Goal: Task Accomplishment & Management: Manage account settings

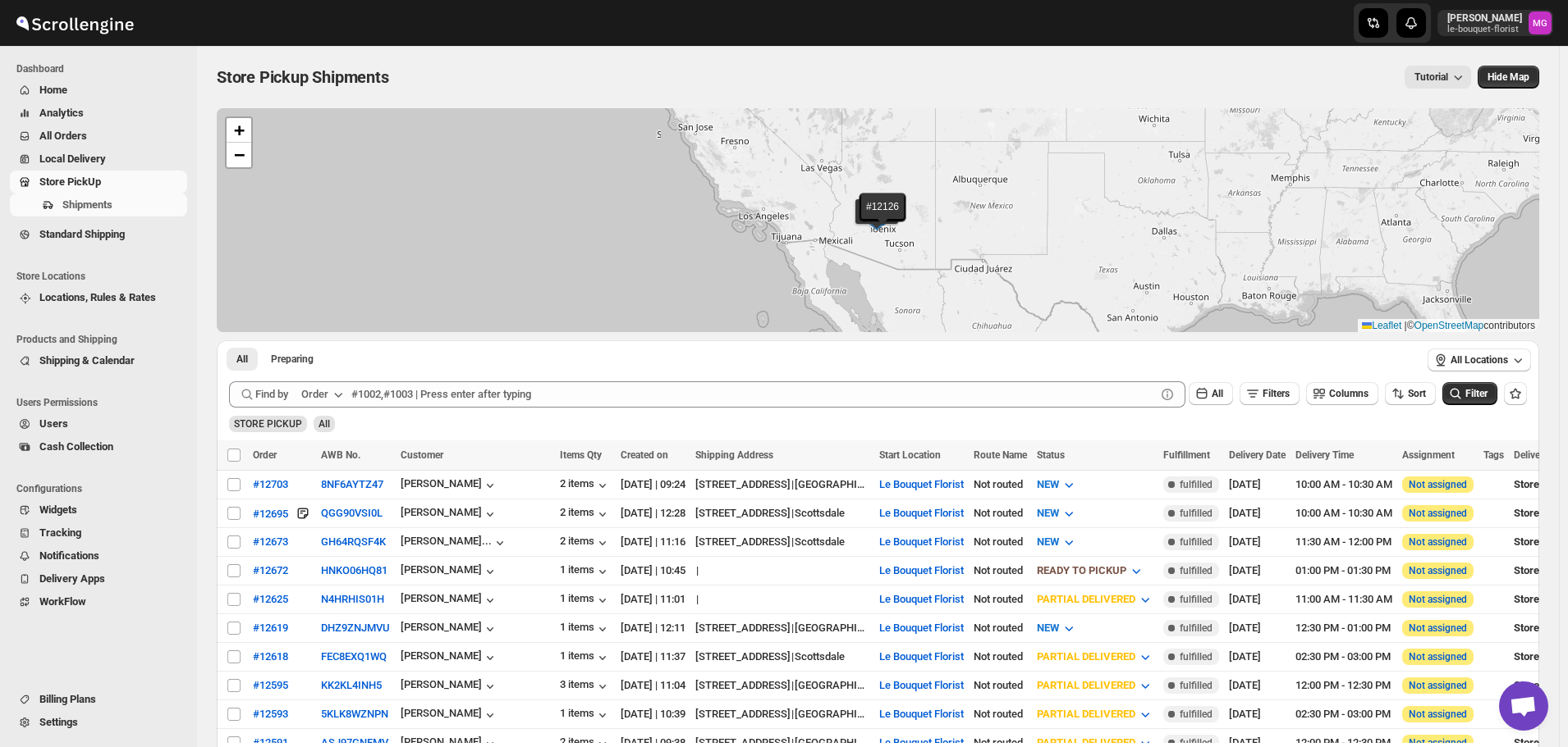
click at [116, 138] on span "All Orders" at bounding box center [112, 136] width 145 height 17
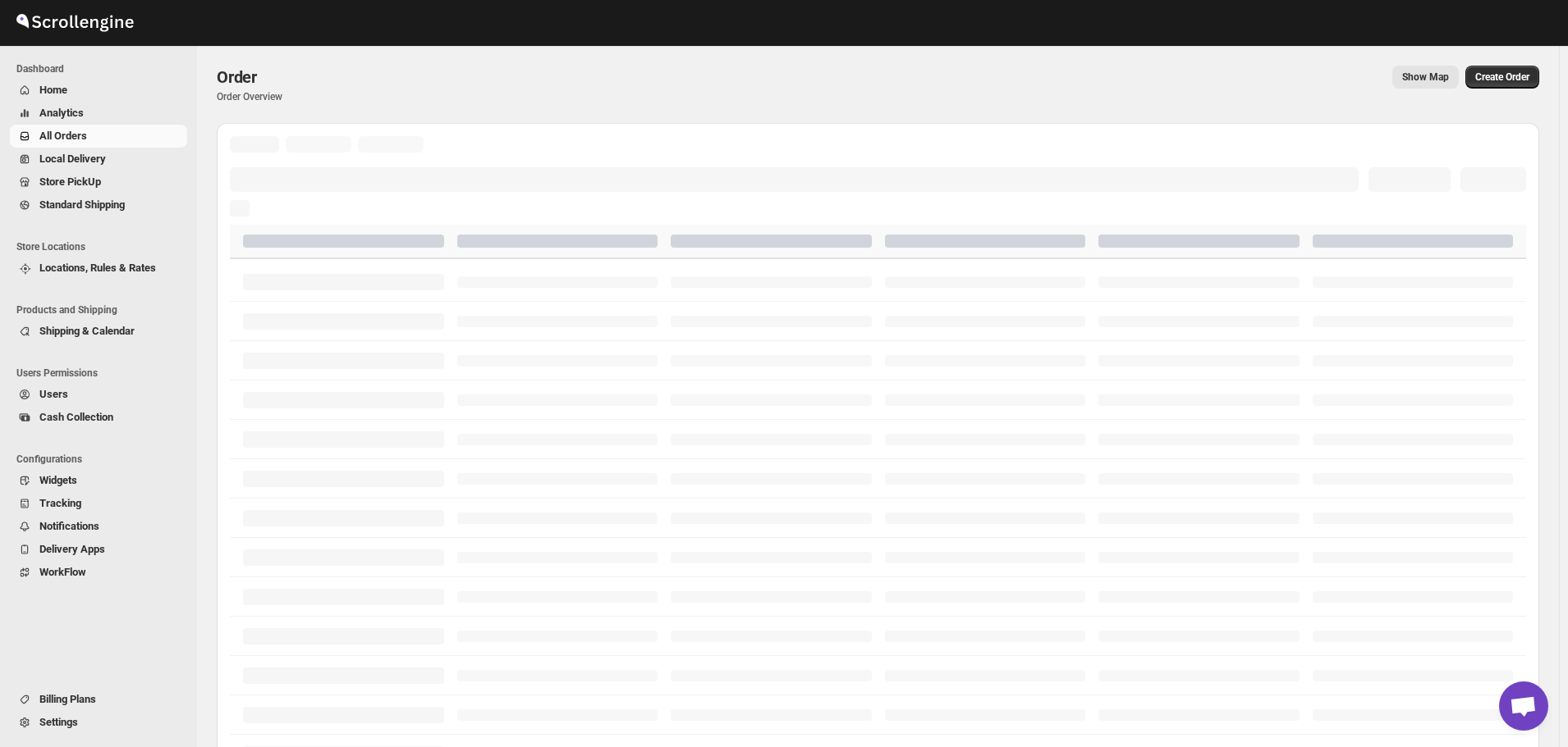
scroll to position [1063, 0]
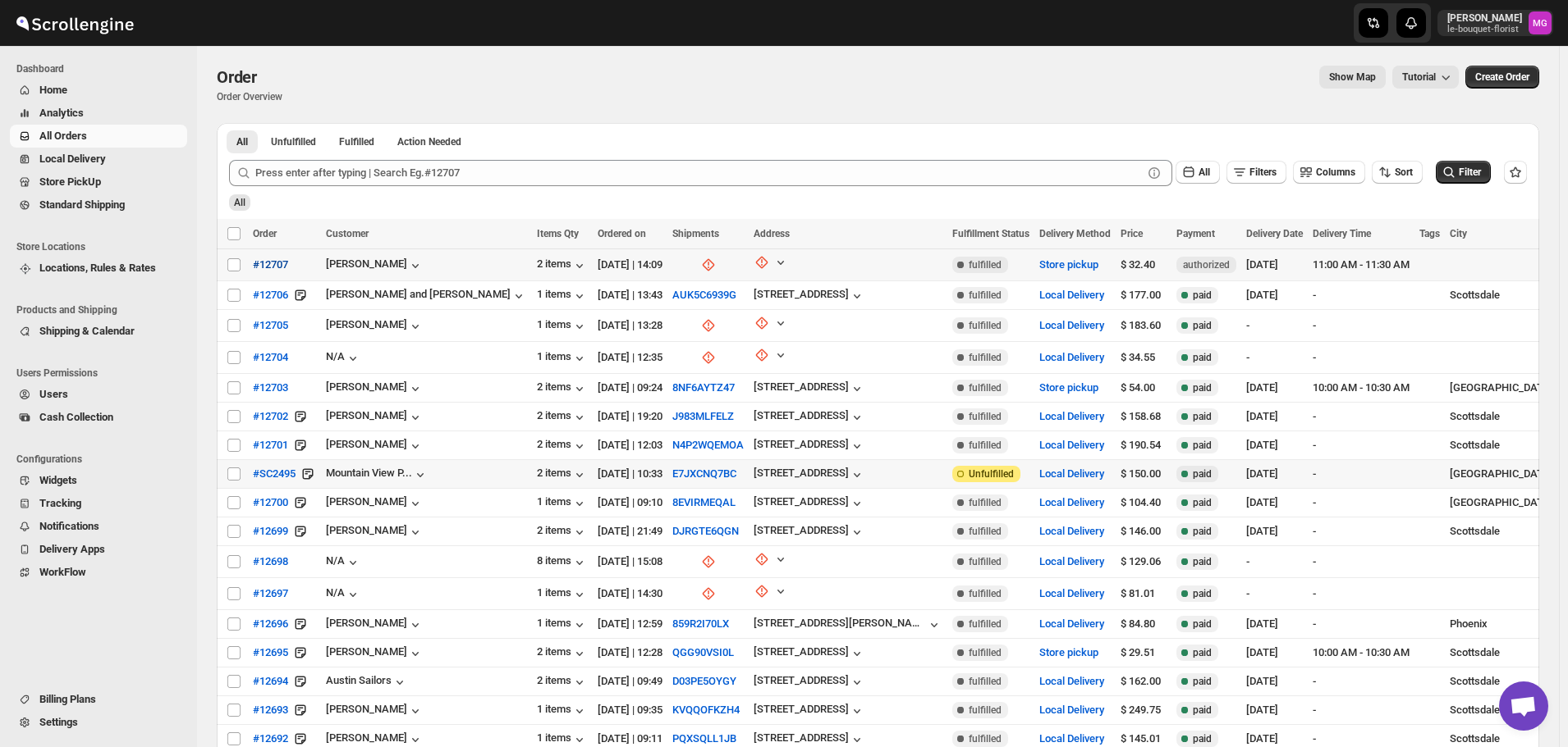
click at [266, 265] on span "#12707" at bounding box center [271, 265] width 35 height 17
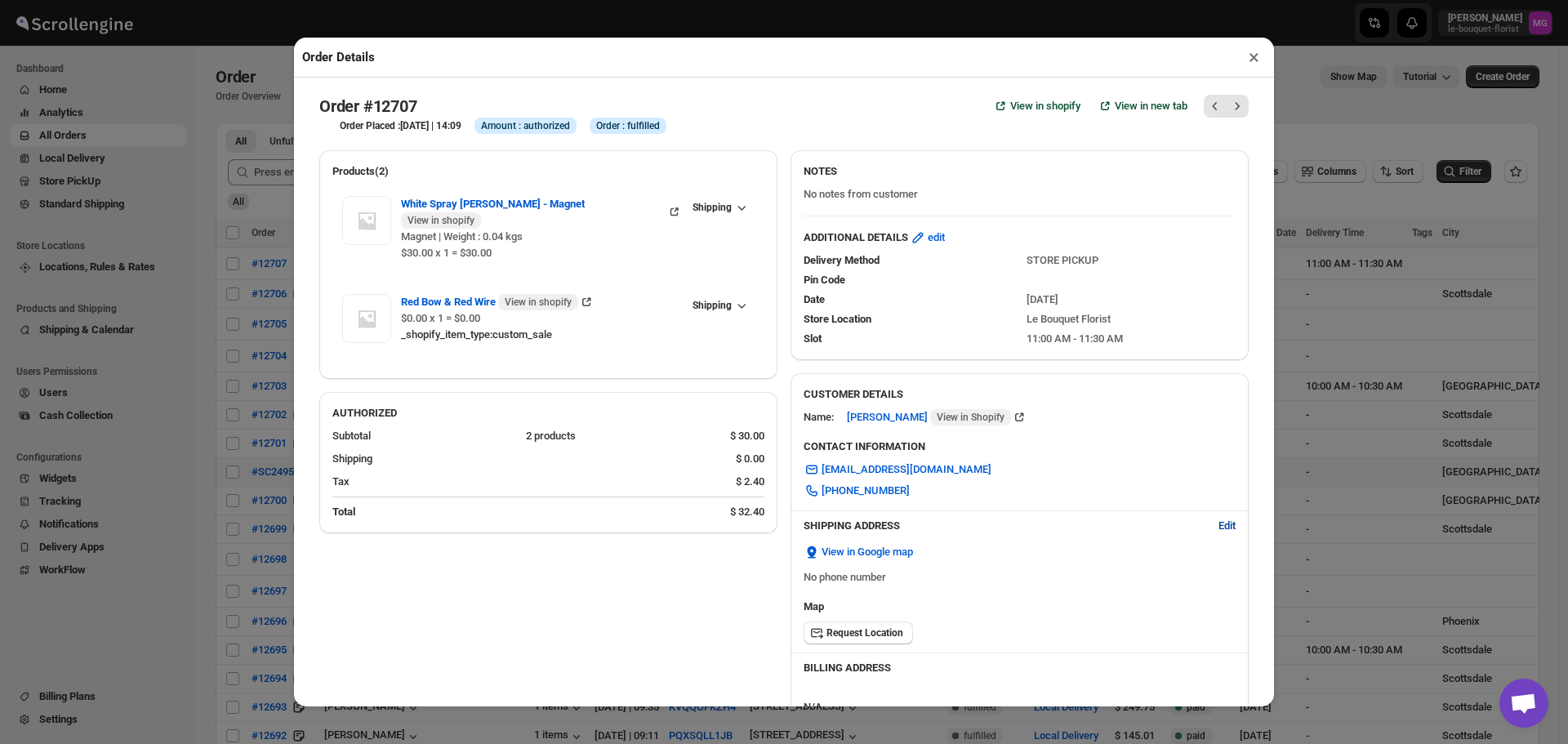
click at [1222, 538] on button "Edit" at bounding box center [1227, 526] width 37 height 26
select select "US"
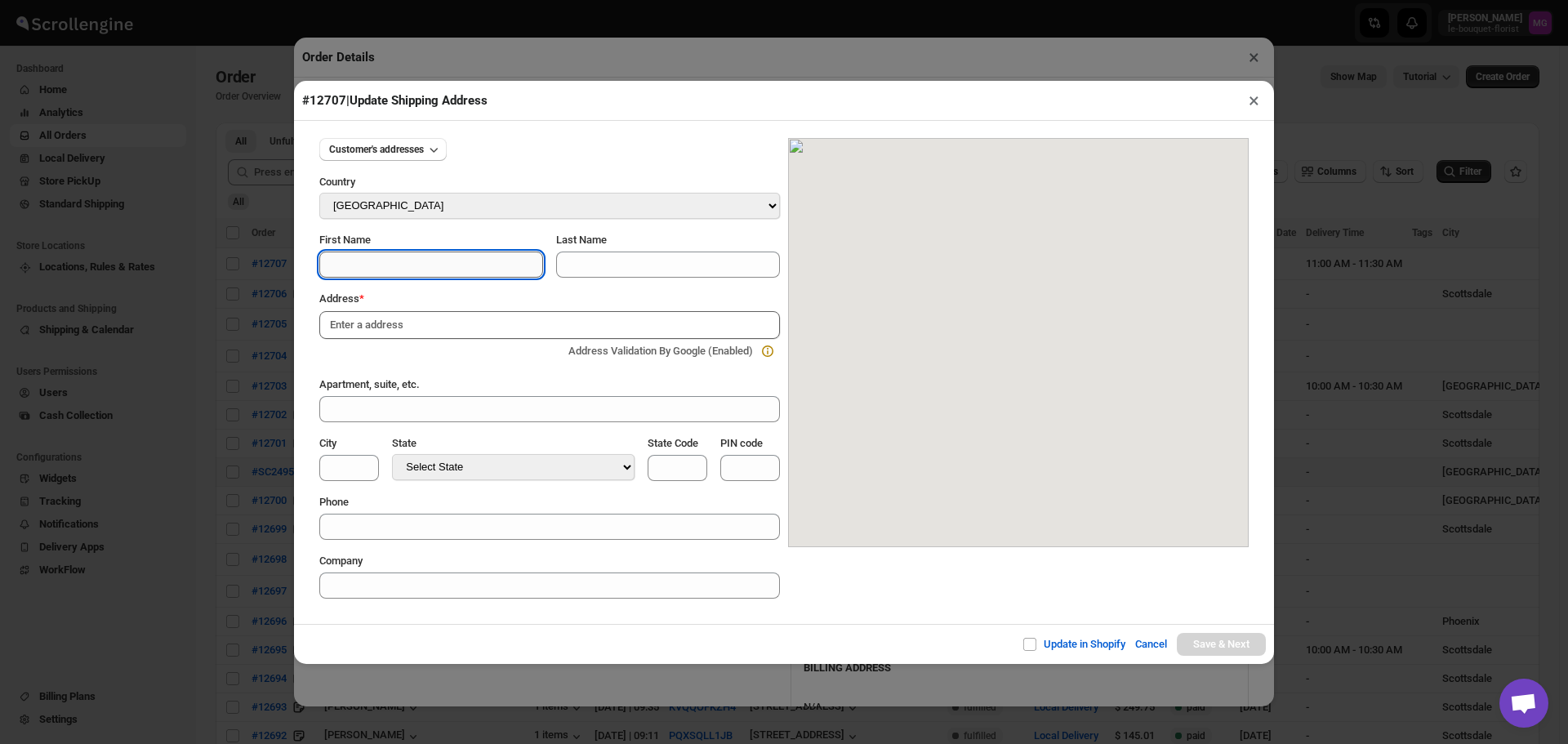
click at [493, 258] on input "First Name" at bounding box center [431, 265] width 224 height 26
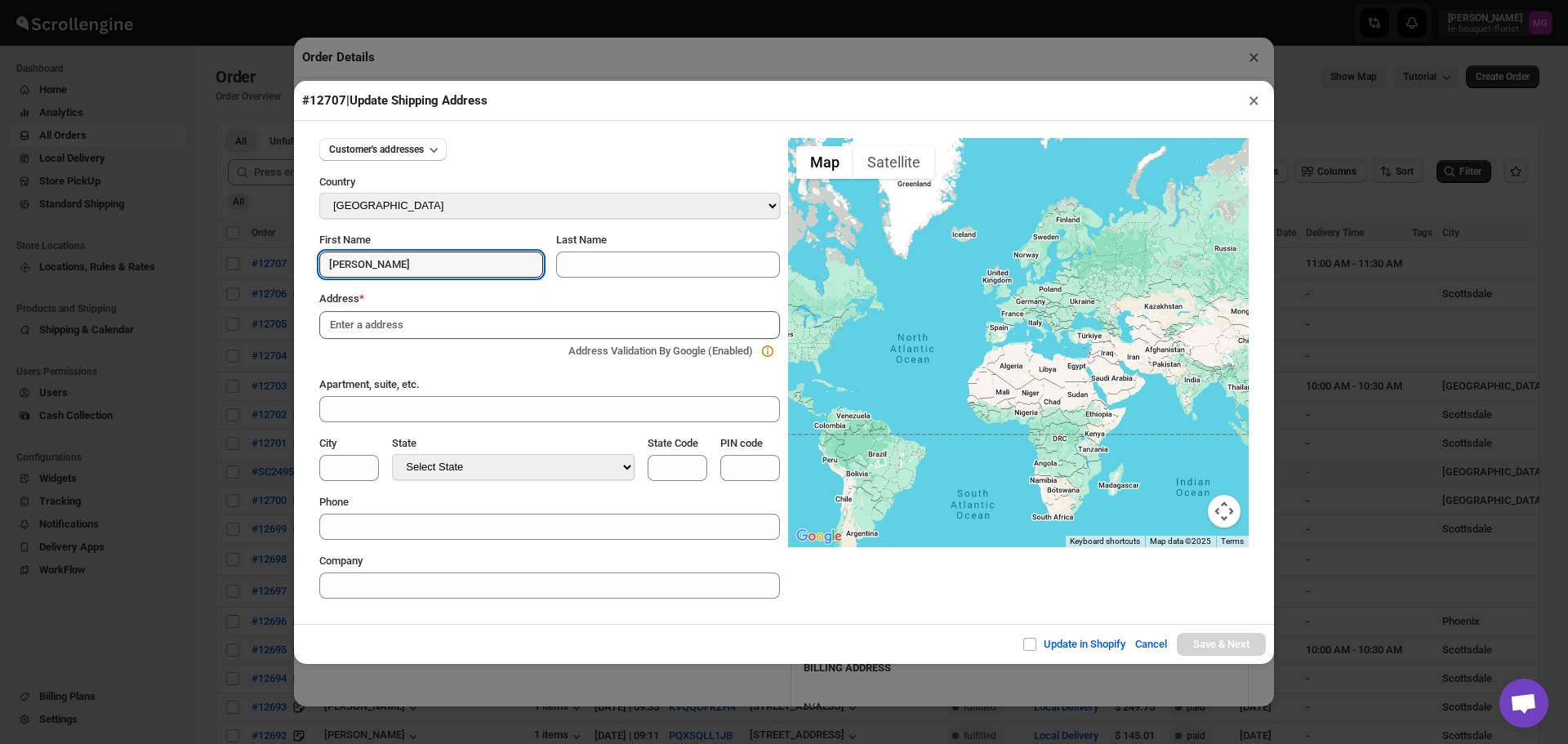
type input "[PERSON_NAME]"
click at [474, 335] on input at bounding box center [550, 325] width 461 height 28
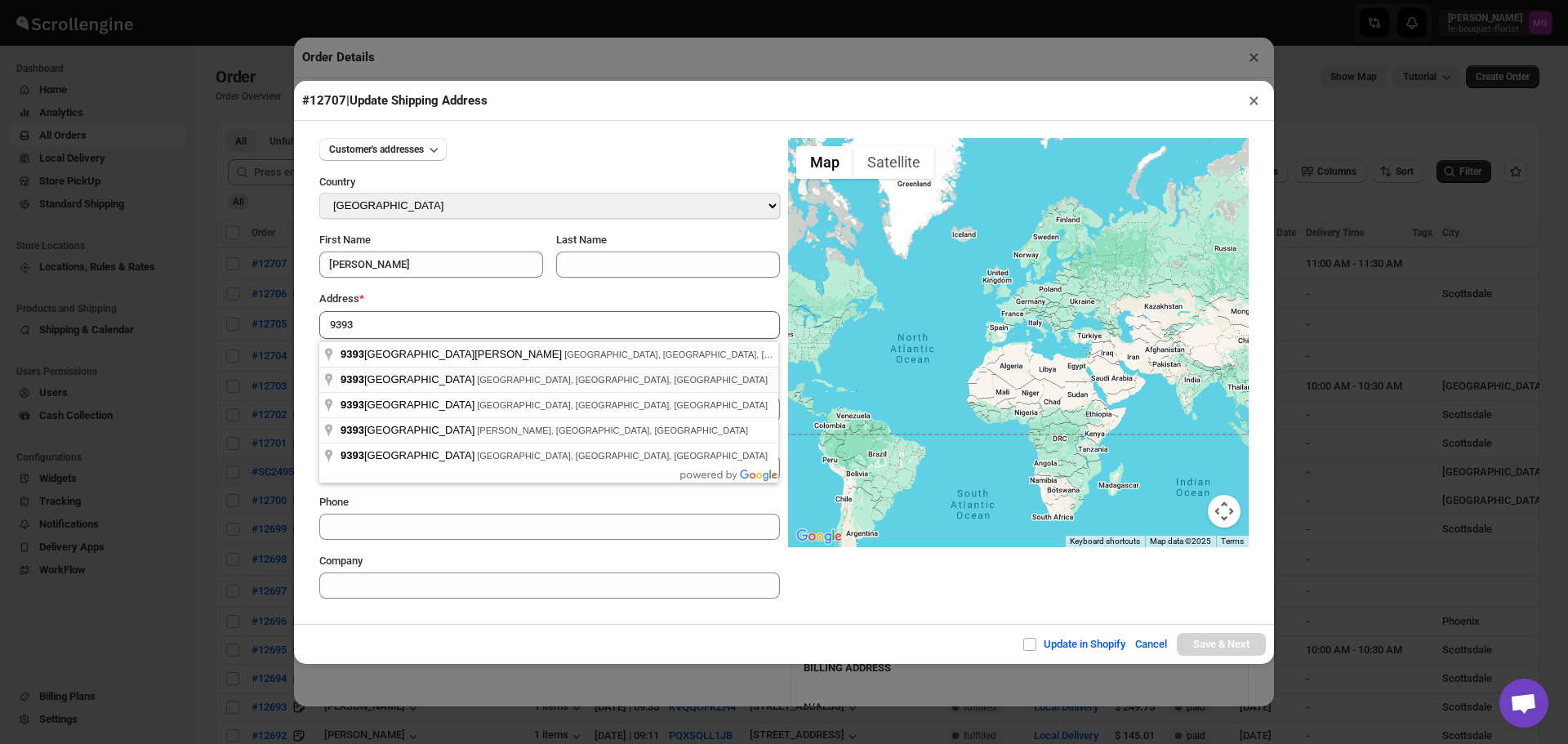
type input "[STREET_ADDRESS]"
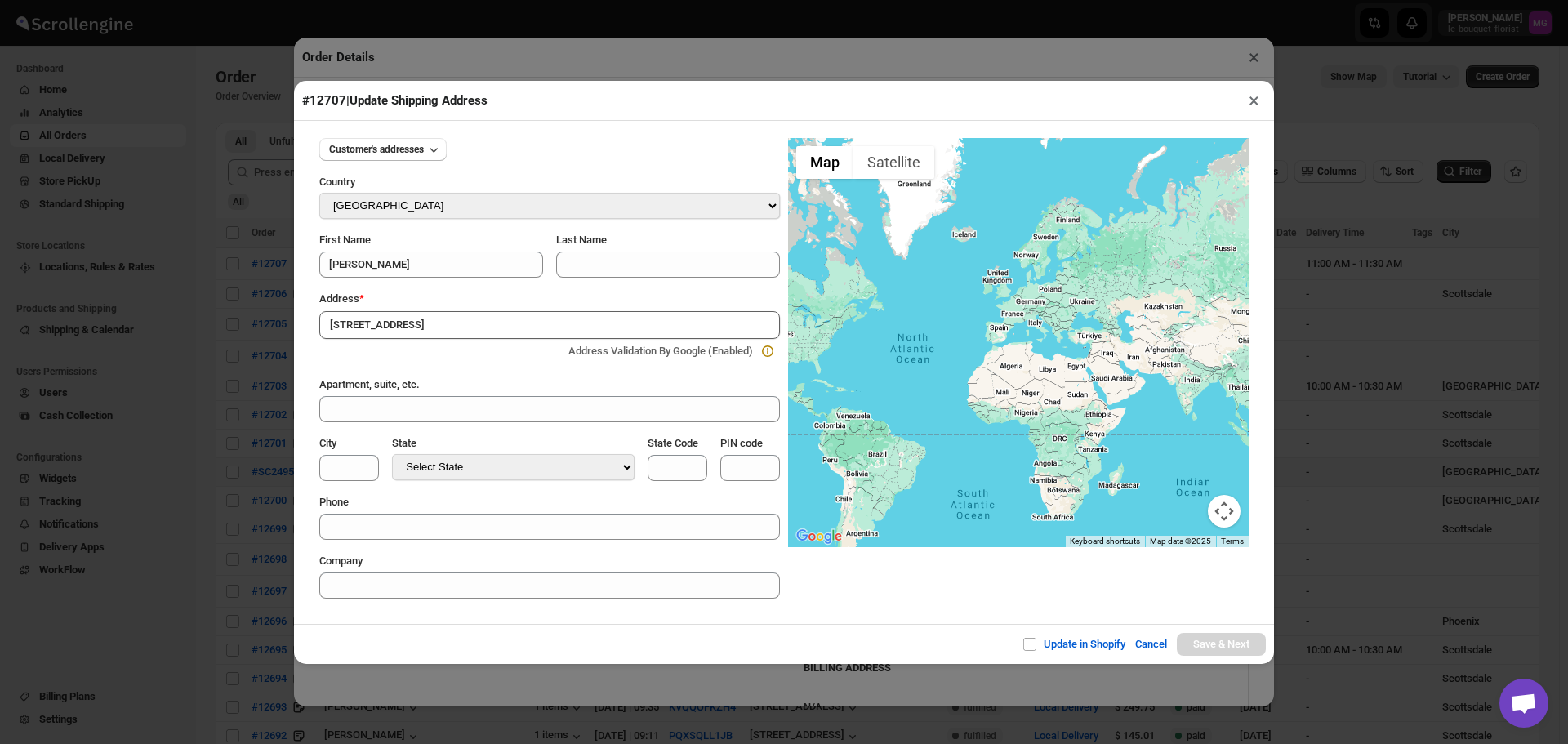
type input "[GEOGRAPHIC_DATA]"
select select "[US_STATE]"
type input "AZ"
type input "85258"
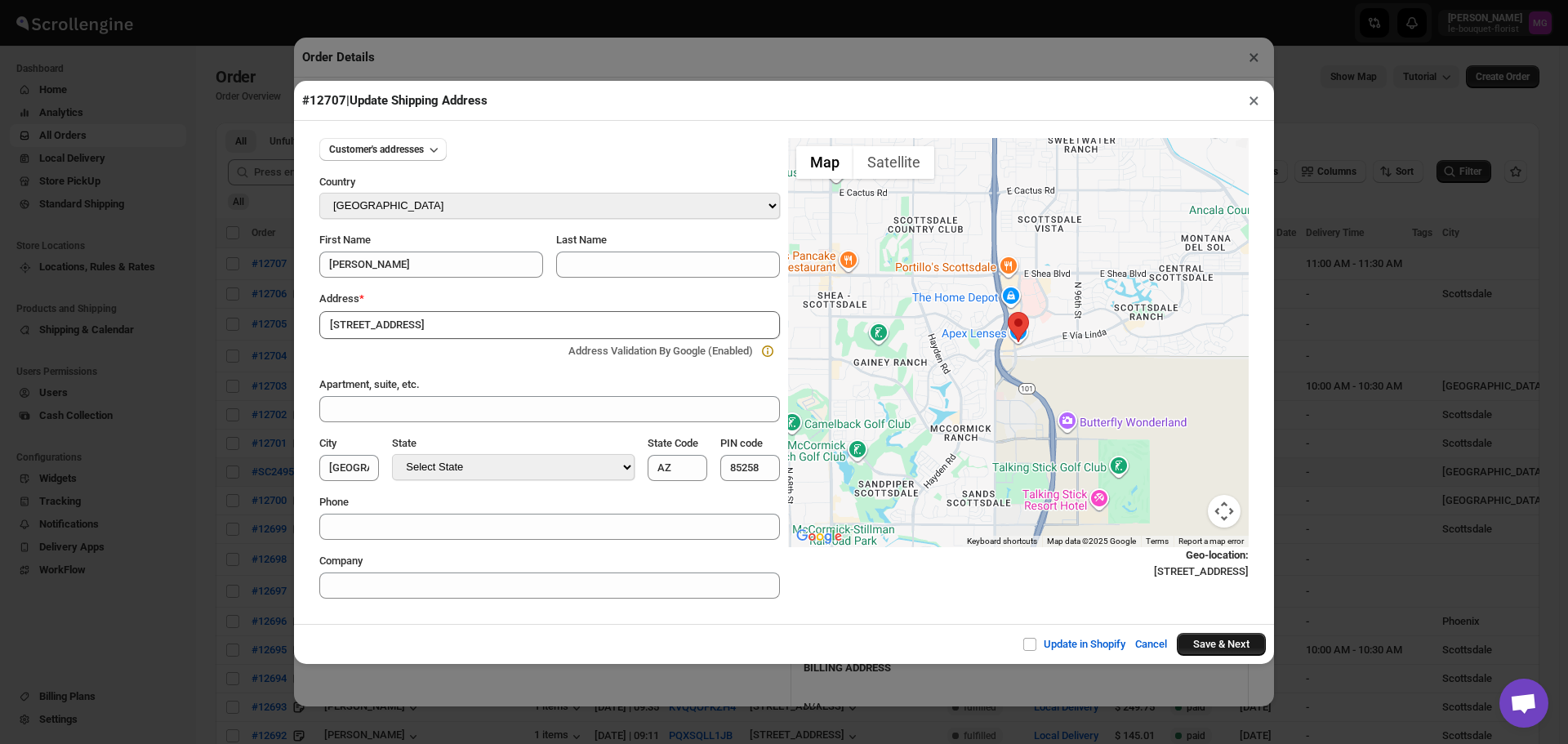
click at [1190, 641] on button "Save & Next" at bounding box center [1221, 645] width 89 height 23
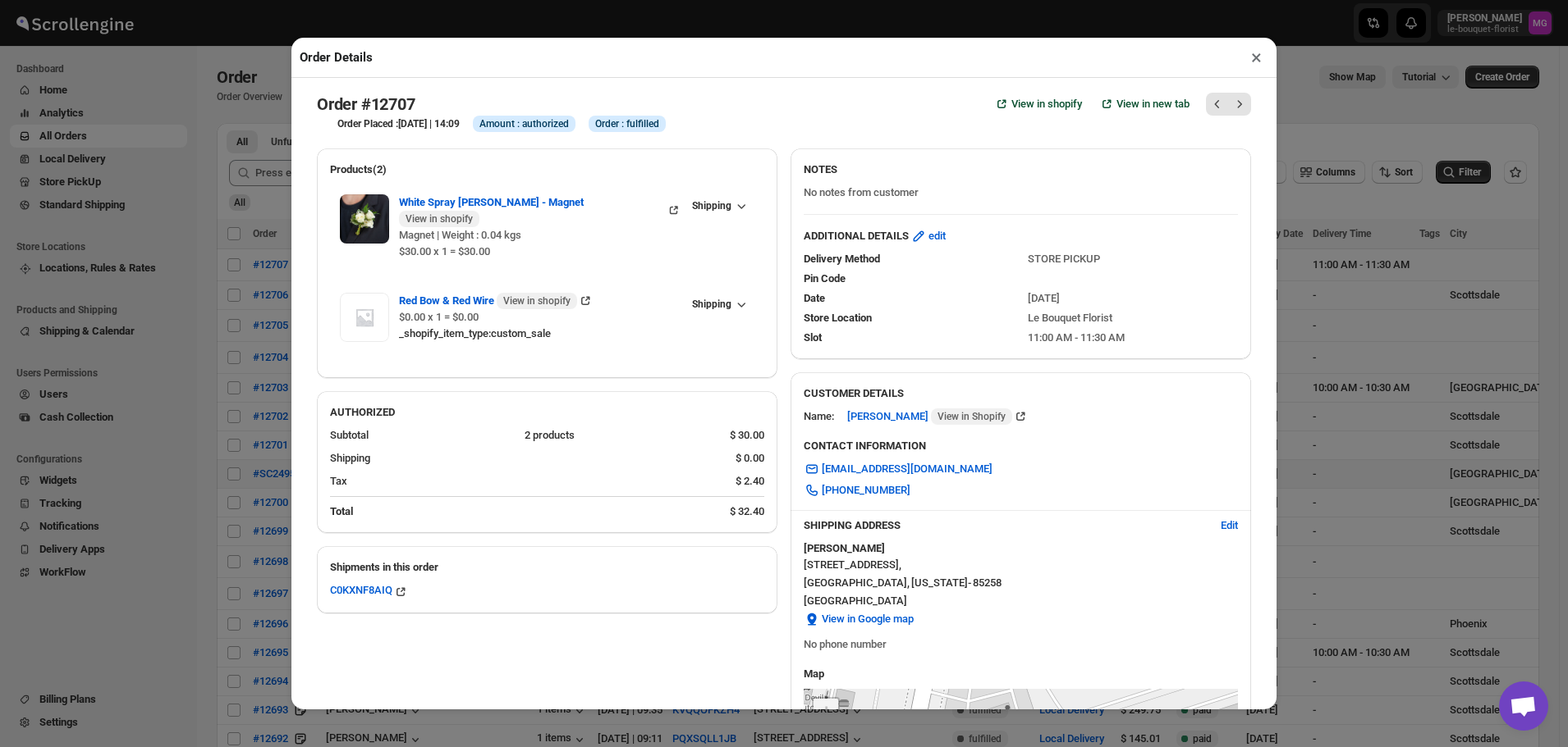
scroll to position [0, 0]
click at [1259, 64] on button "×" at bounding box center [1256, 57] width 24 height 23
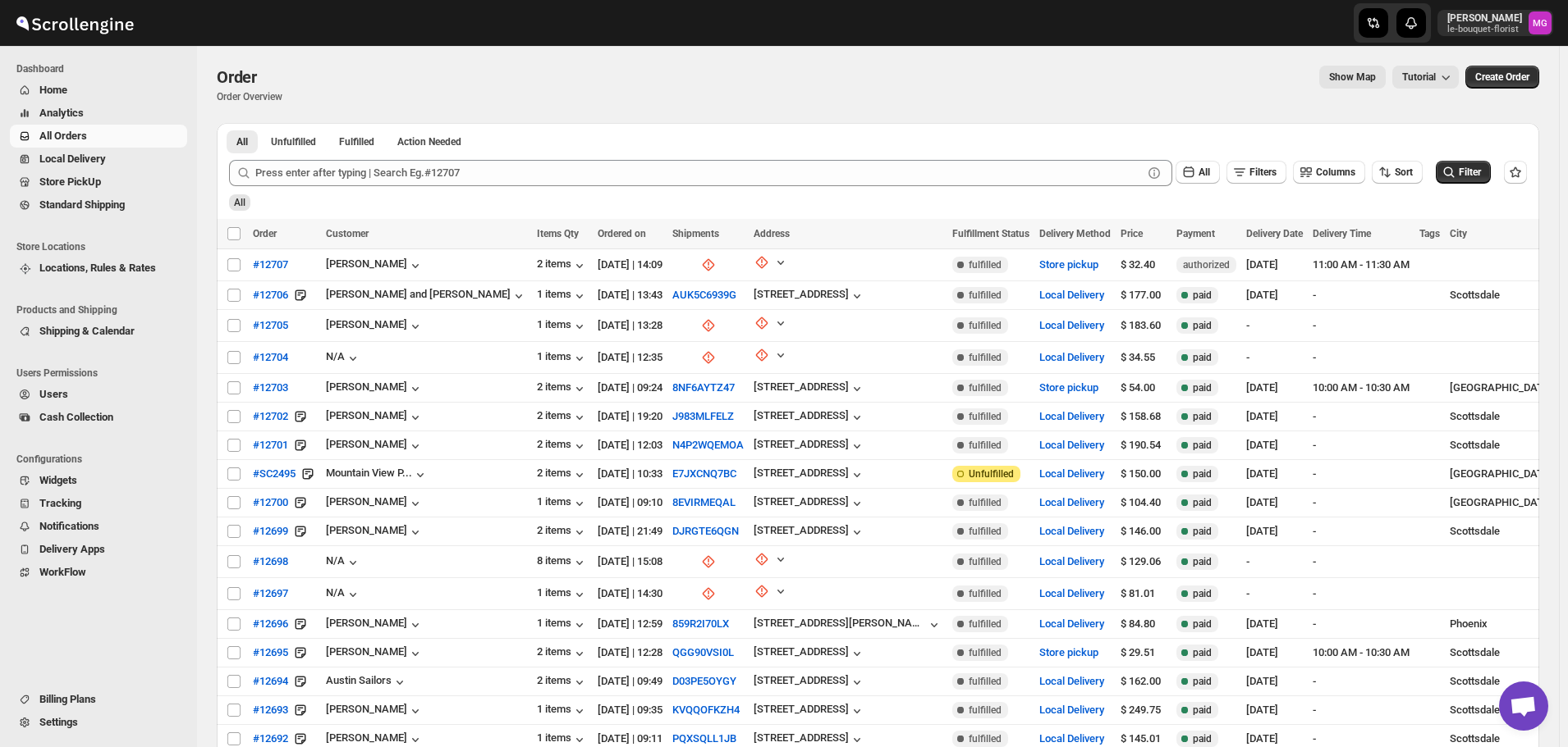
click at [94, 187] on span "Store PickUp" at bounding box center [71, 182] width 62 height 12
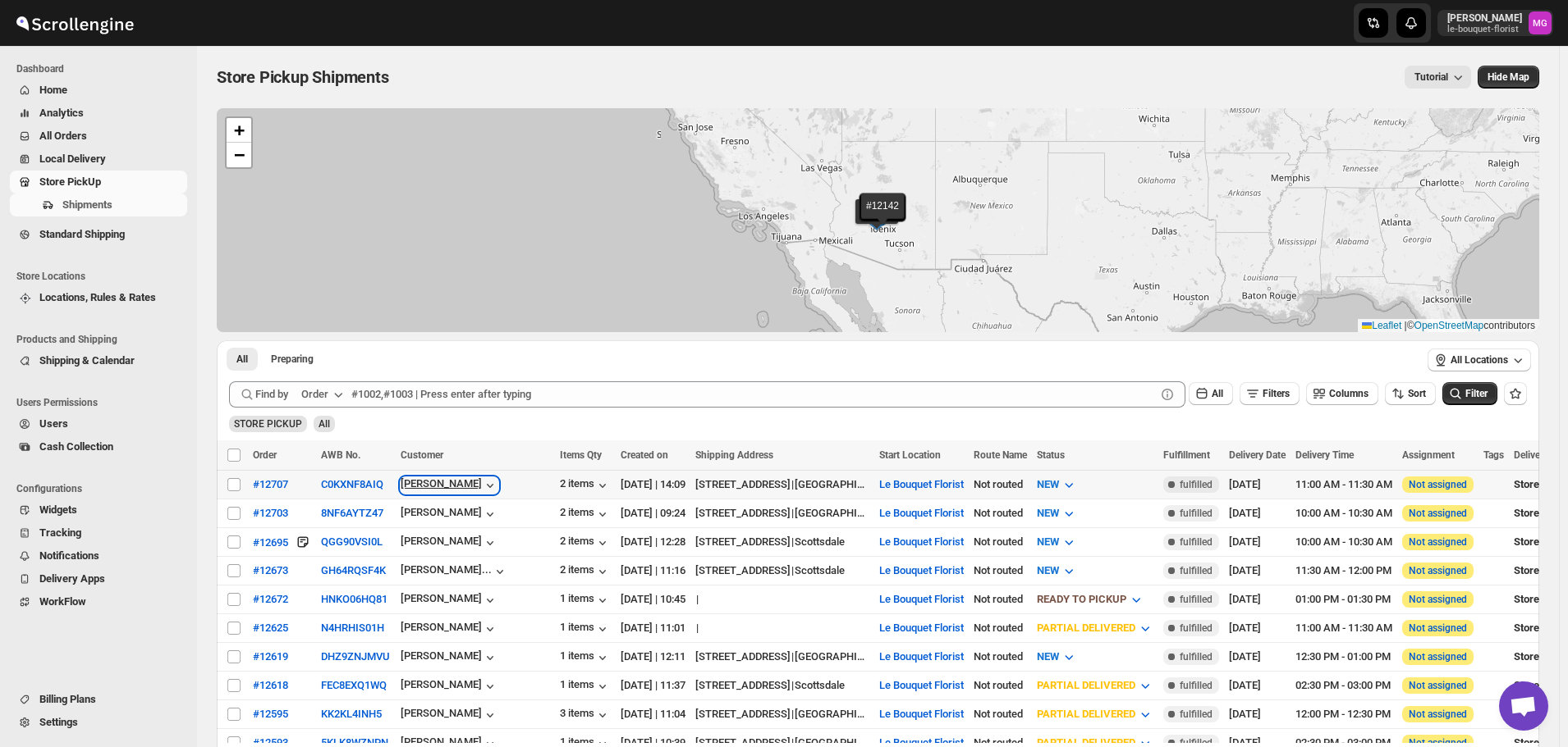
click at [482, 484] on icon "button" at bounding box center [490, 485] width 17 height 17
click at [514, 431] on div "STORE PICKUP All" at bounding box center [874, 416] width 1304 height 31
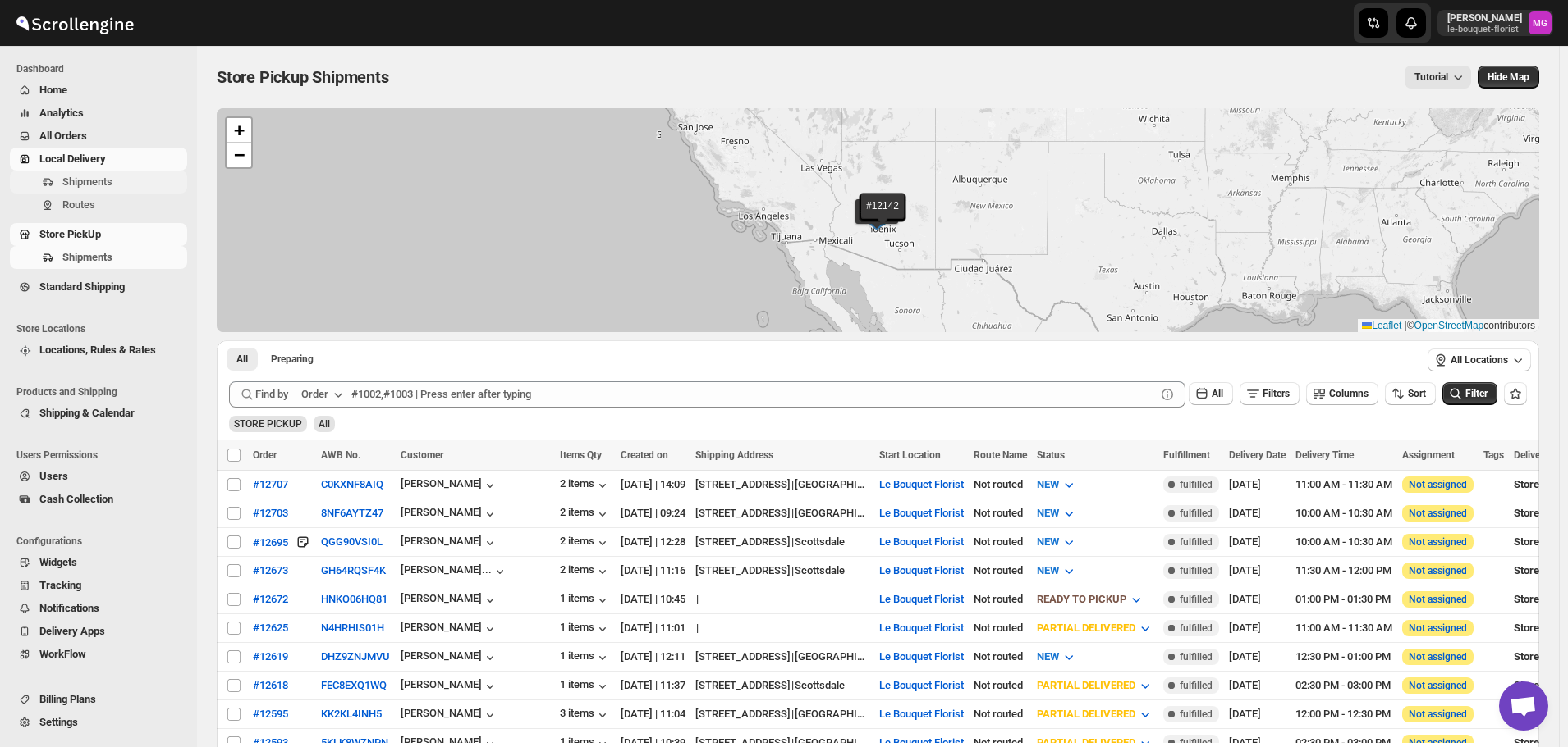
click at [86, 183] on span "Shipments" at bounding box center [87, 182] width 50 height 12
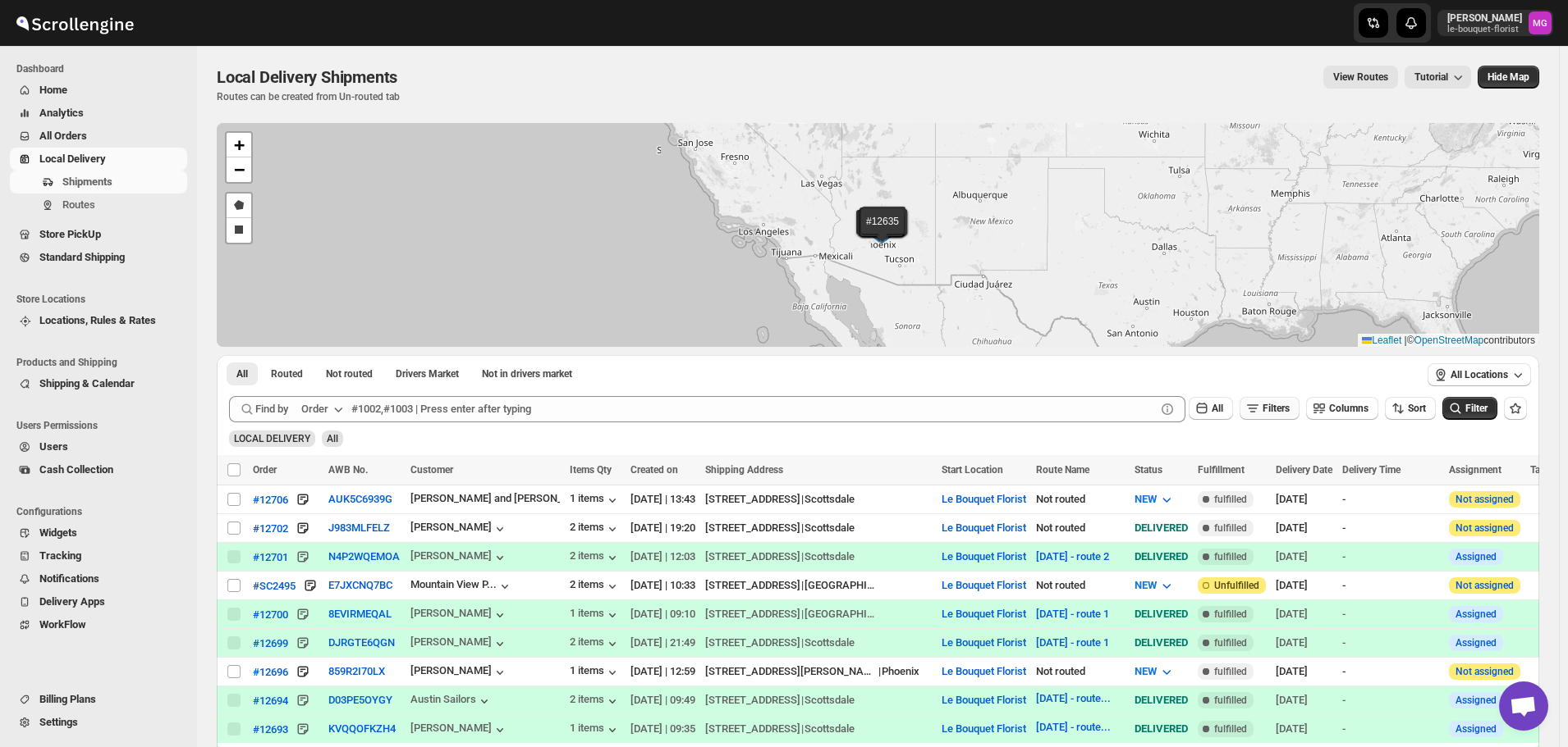
click at [1289, 413] on span "Filters" at bounding box center [1276, 408] width 27 height 11
click at [1278, 470] on span "Add Filter" at bounding box center [1283, 473] width 42 height 13
click at [1179, 464] on button "Select" at bounding box center [1187, 474] width 124 height 23
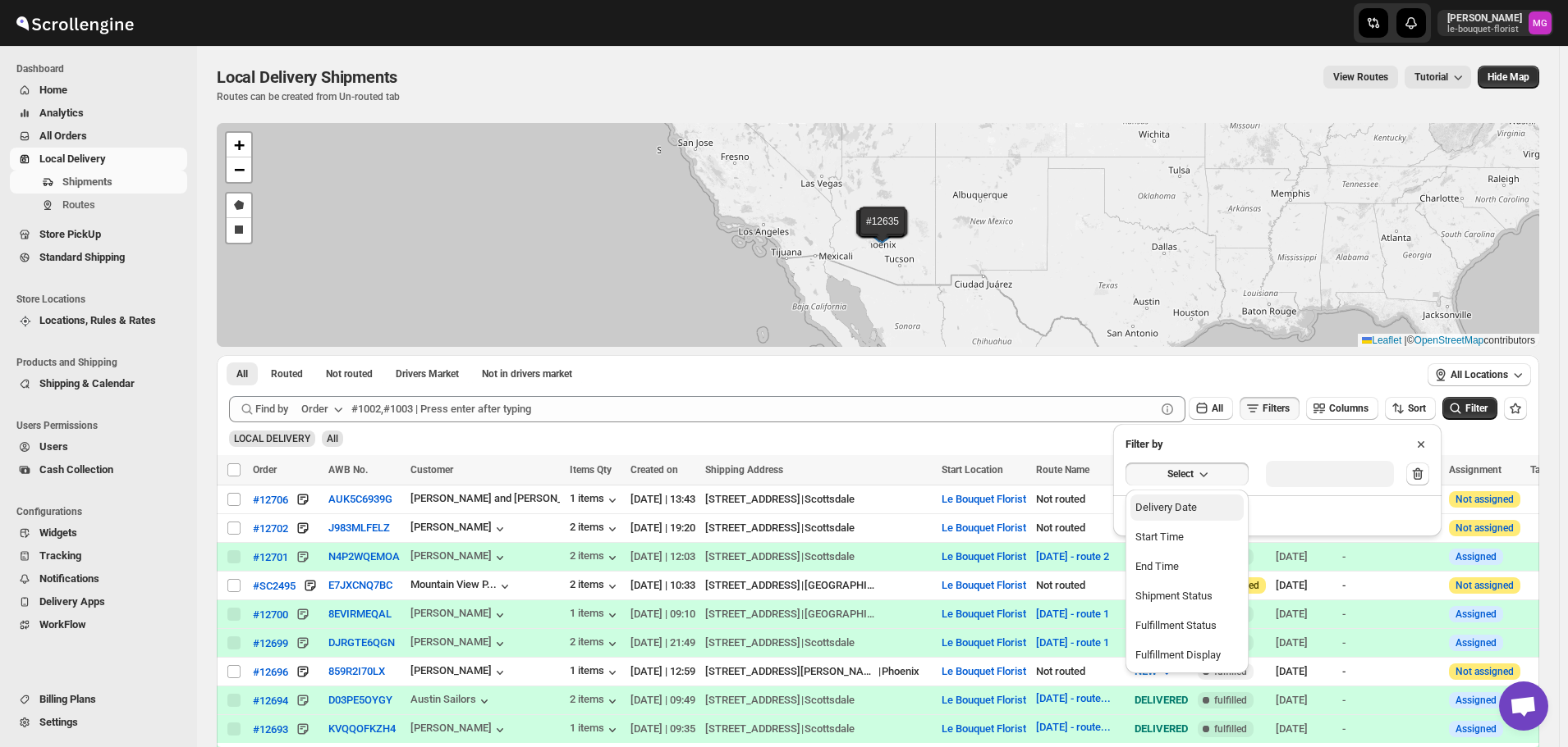
click at [1183, 504] on div "Delivery Date" at bounding box center [1167, 508] width 62 height 17
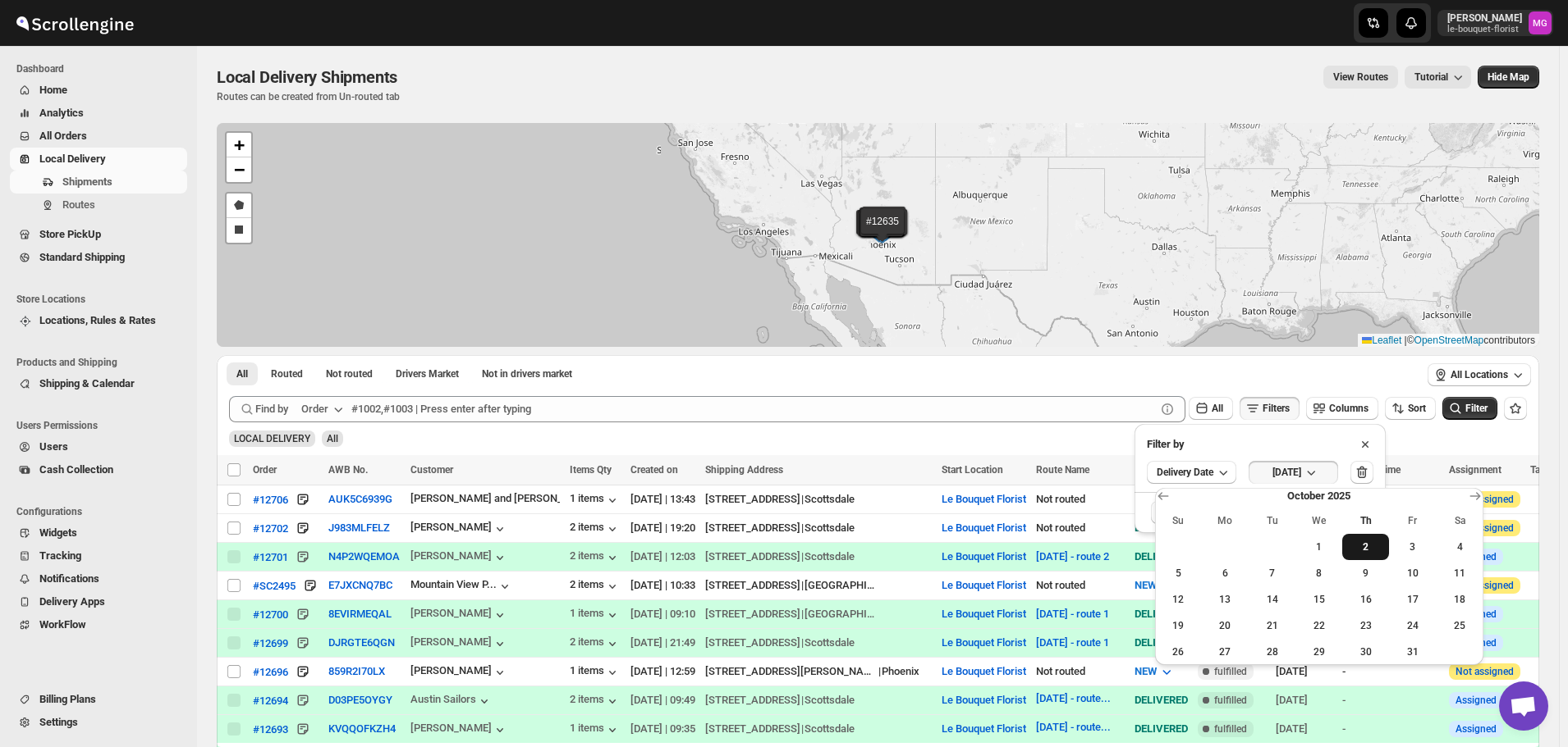
click at [1377, 541] on span "2" at bounding box center [1365, 547] width 34 height 13
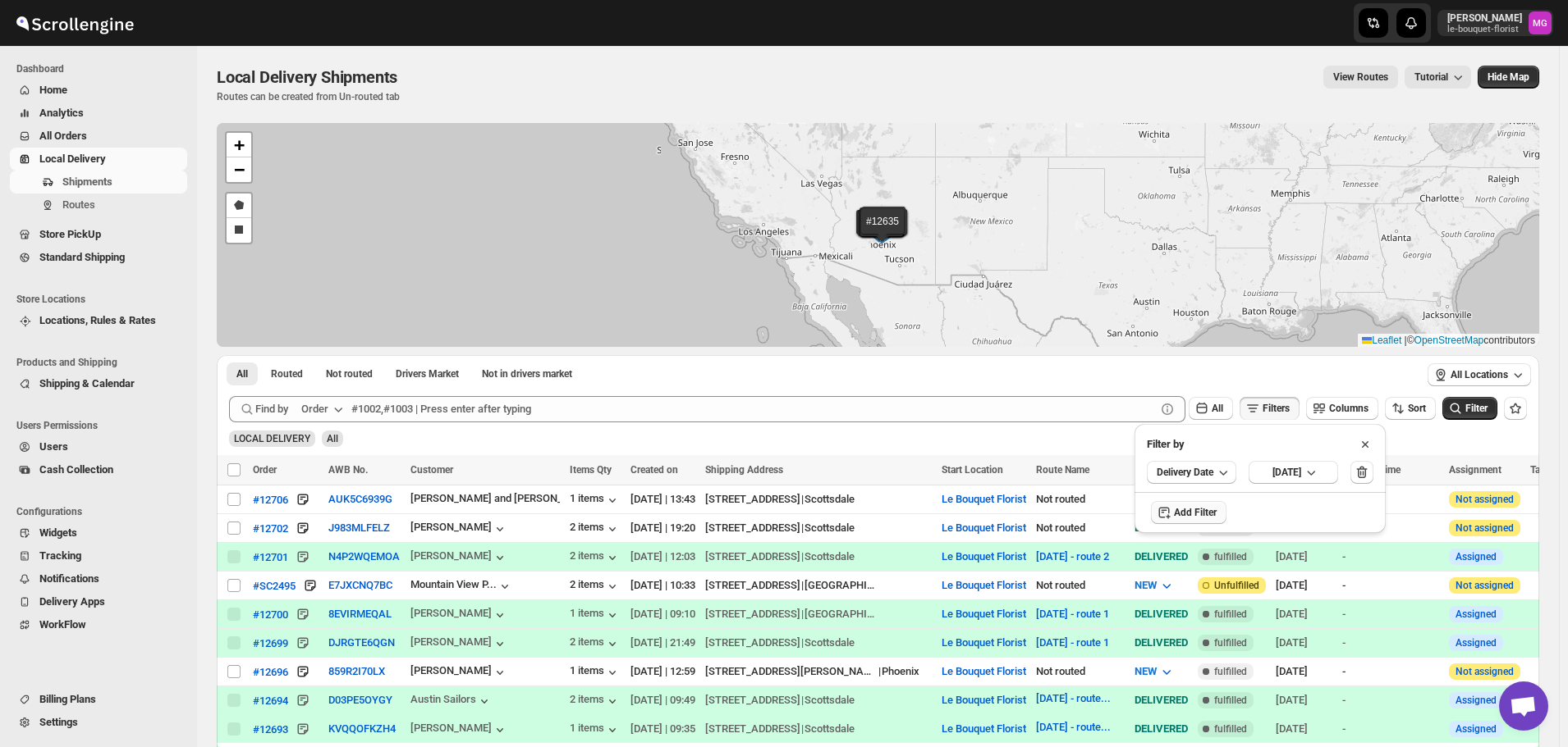
click at [1507, 401] on div "Find by Order All Filters Columns Sort Filter" at bounding box center [874, 406] width 1304 height 33
click at [1494, 401] on button "Filter" at bounding box center [1469, 408] width 55 height 23
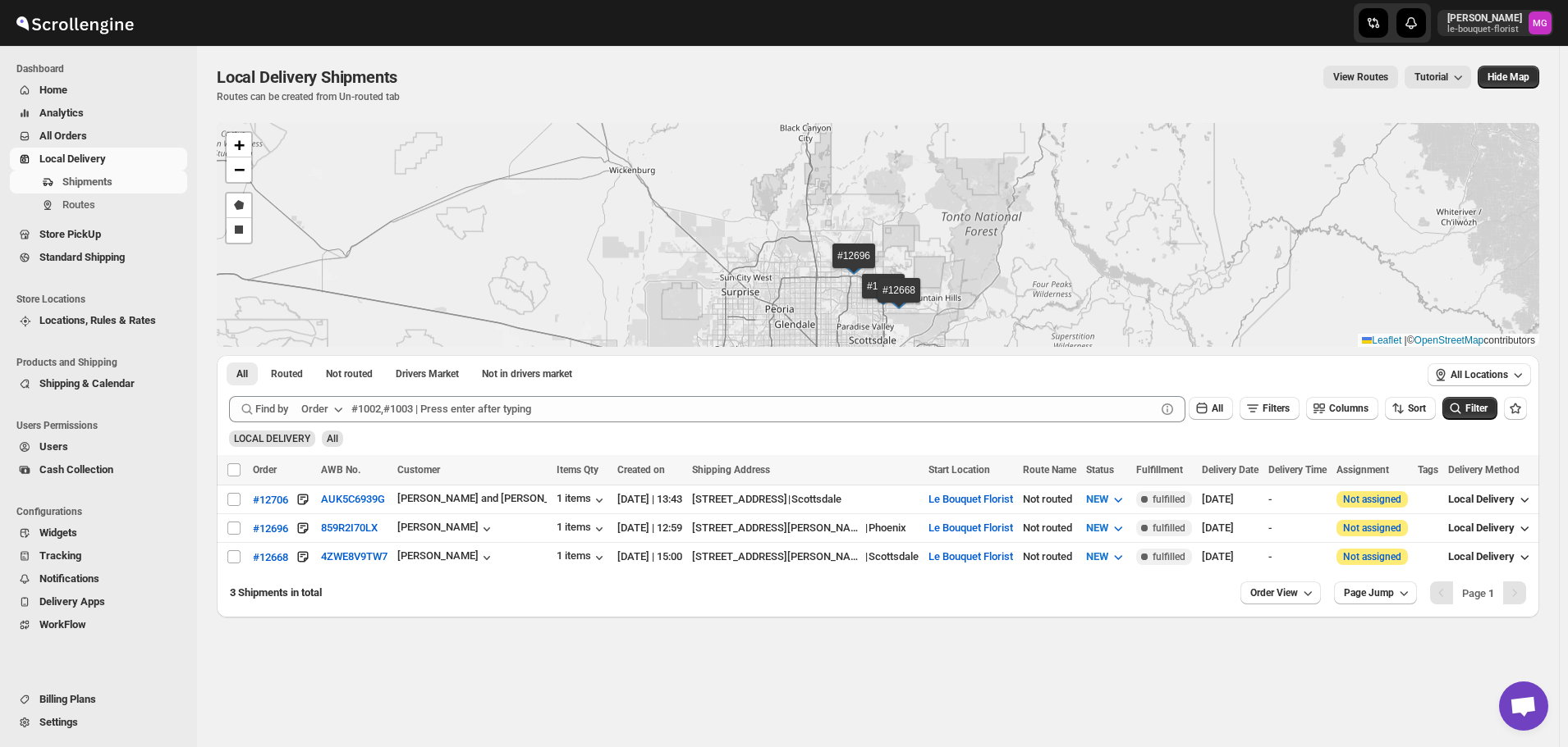
drag, startPoint x: 912, startPoint y: 307, endPoint x: 885, endPoint y: 217, distance: 94.0
click at [885, 217] on div "#12706 #12696 #12668 + − Draw a polygon Draw a rectangle Leaflet | © OpenStreet…" at bounding box center [878, 235] width 1323 height 224
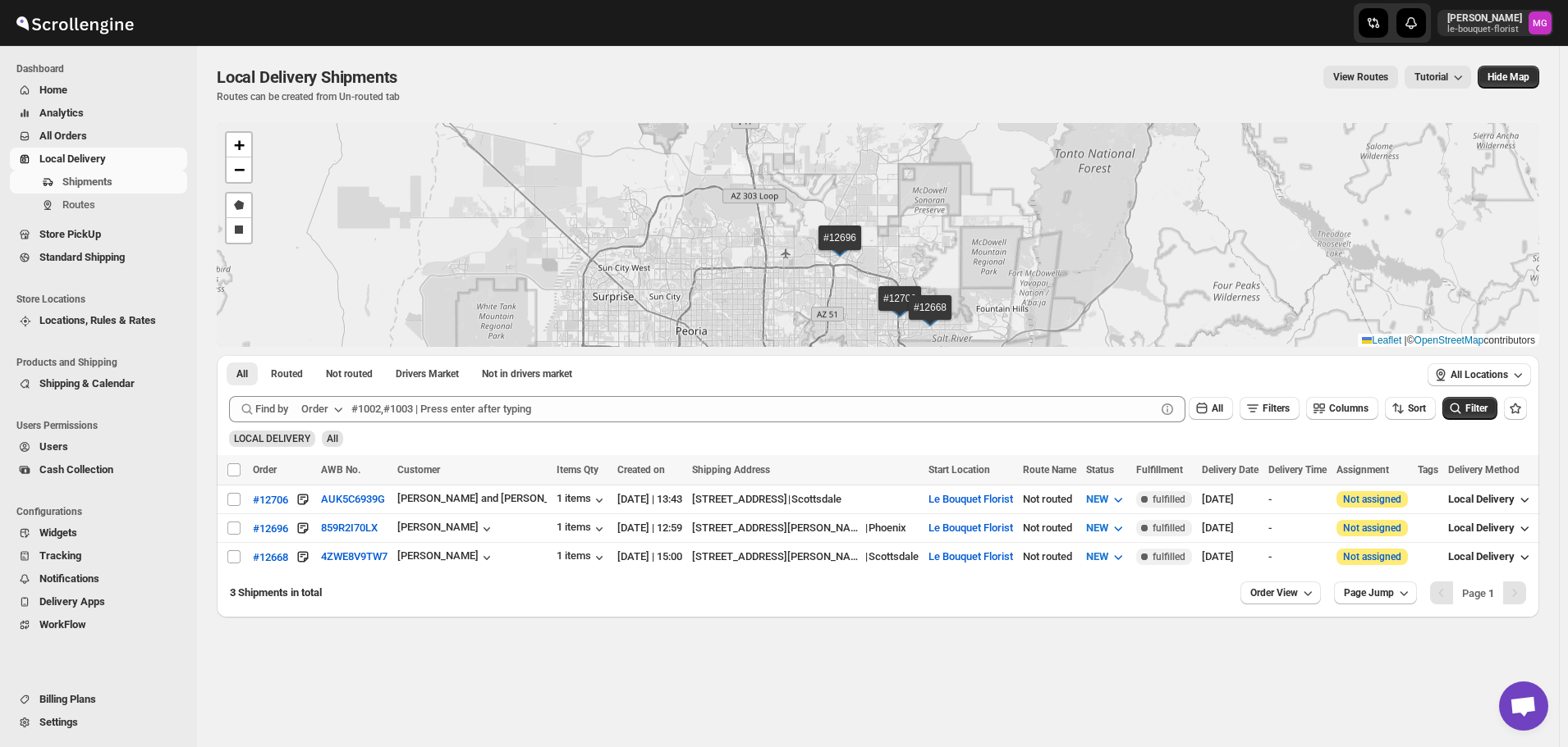
drag, startPoint x: 863, startPoint y: 275, endPoint x: 828, endPoint y: 248, distance: 44.2
click at [828, 248] on div "#12706 #12696 #12668 + − Draw a polygon Draw a rectangle Leaflet | © OpenStreet…" at bounding box center [878, 235] width 1323 height 224
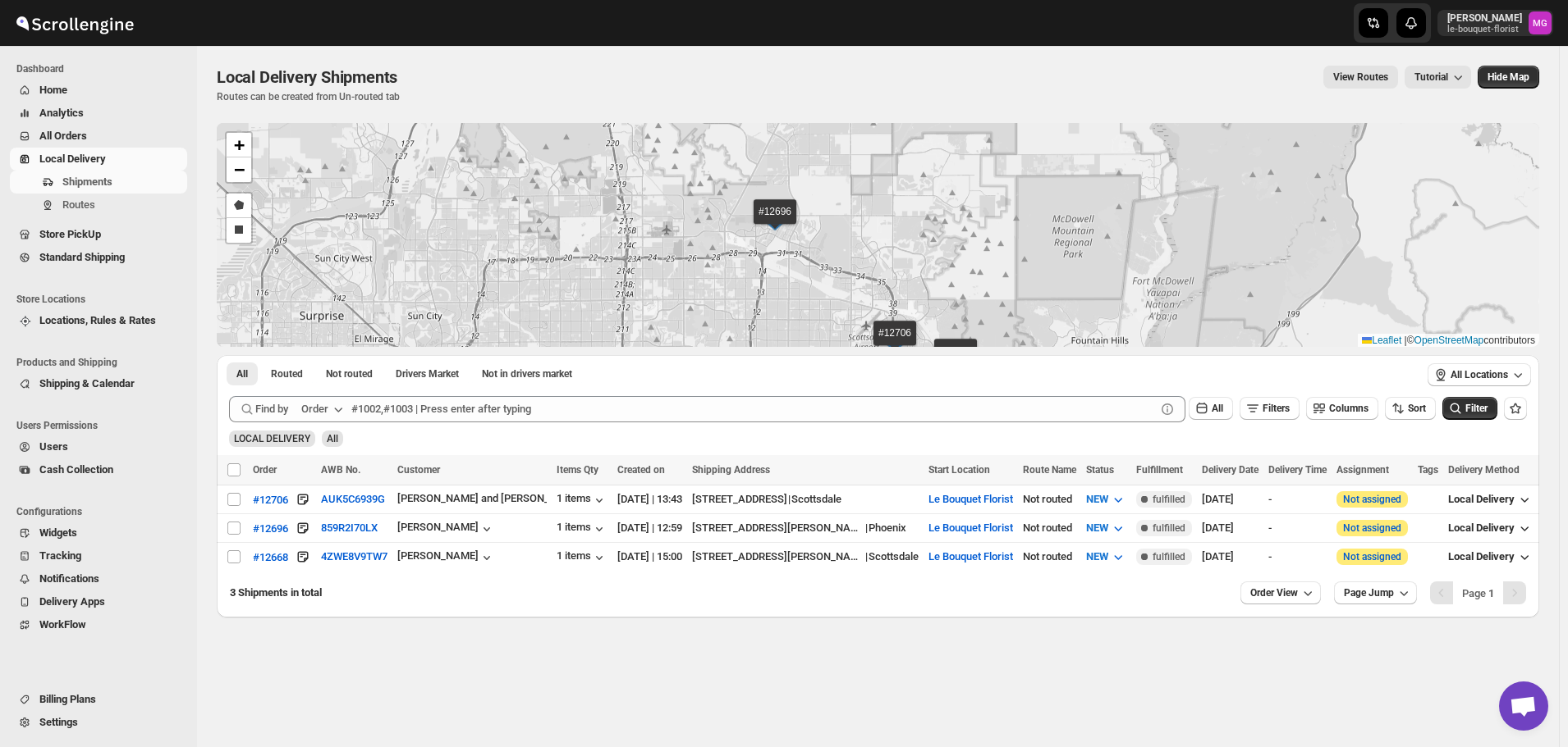
drag, startPoint x: 935, startPoint y: 225, endPoint x: 931, endPoint y: 256, distance: 31.3
click at [931, 256] on div "#12706 #12696 #12668 + − Draw a polygon Draw a rectangle Leaflet | © OpenStreet…" at bounding box center [878, 235] width 1323 height 224
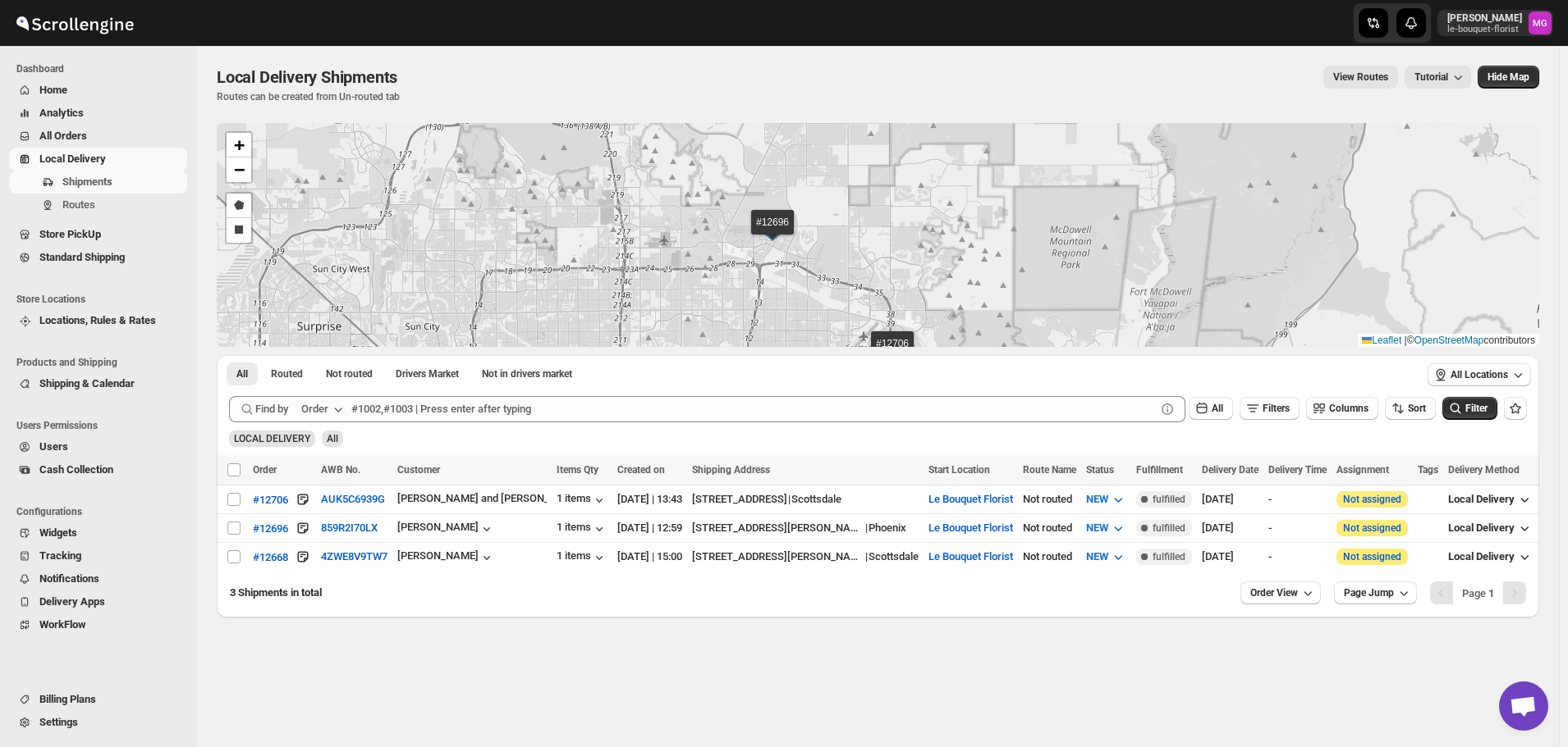
click at [76, 133] on span "All Orders" at bounding box center [64, 136] width 48 height 12
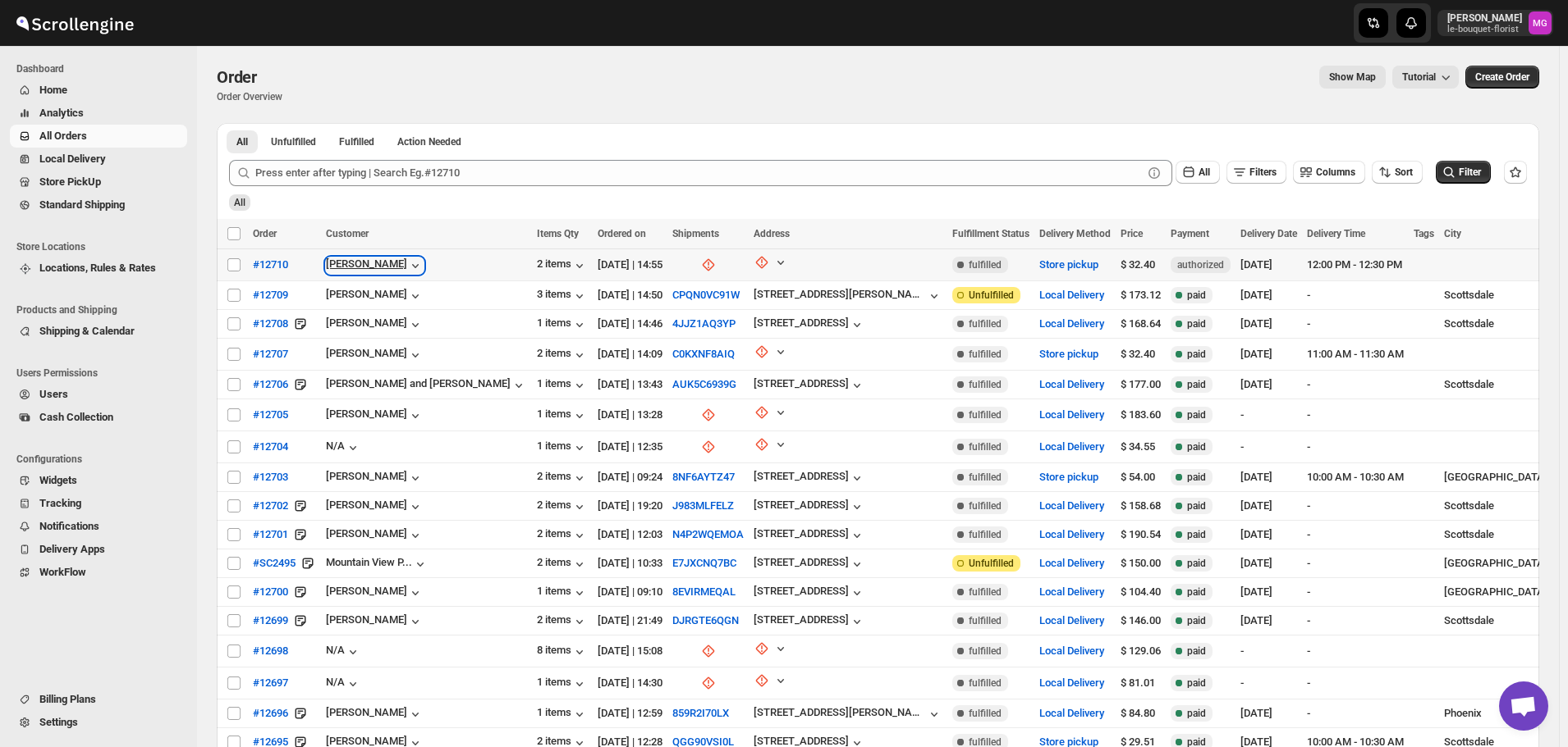
click at [407, 265] on icon "button" at bounding box center [415, 265] width 17 height 17
click at [285, 258] on span "#12710" at bounding box center [271, 265] width 35 height 17
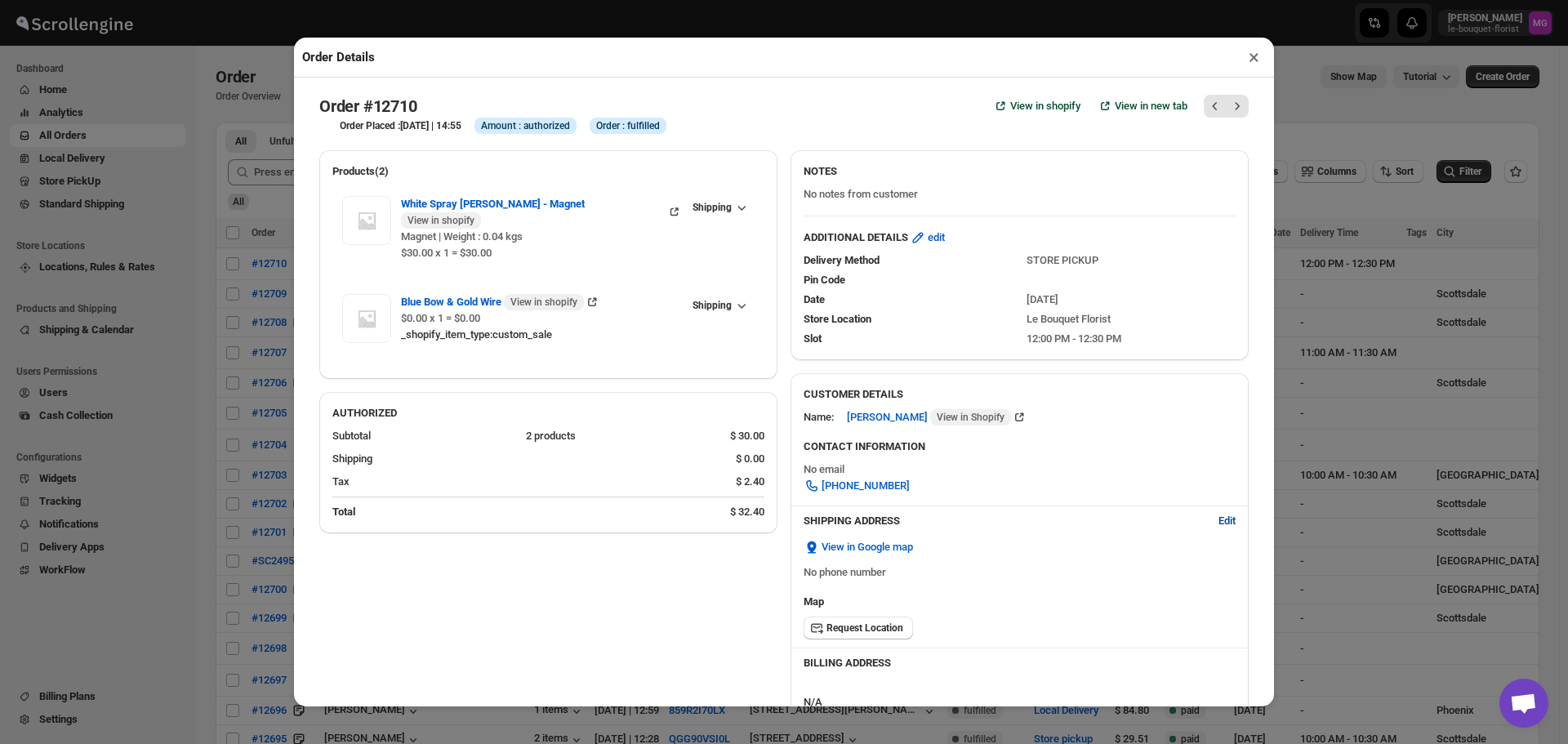
click at [1219, 518] on span "Edit" at bounding box center [1227, 521] width 18 height 17
select select "US"
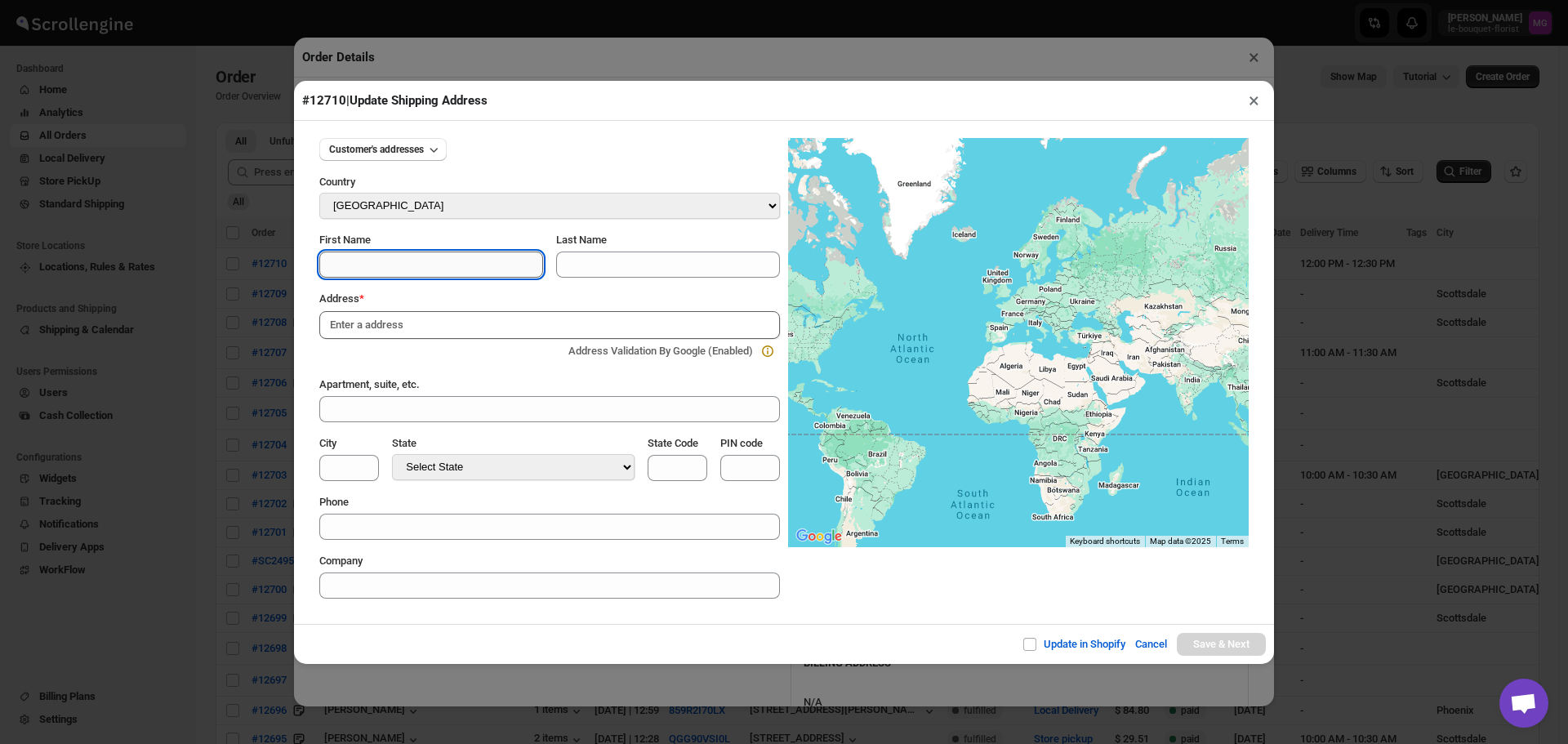
click at [413, 271] on input "First Name" at bounding box center [431, 265] width 224 height 26
type input "[PERSON_NAME]"
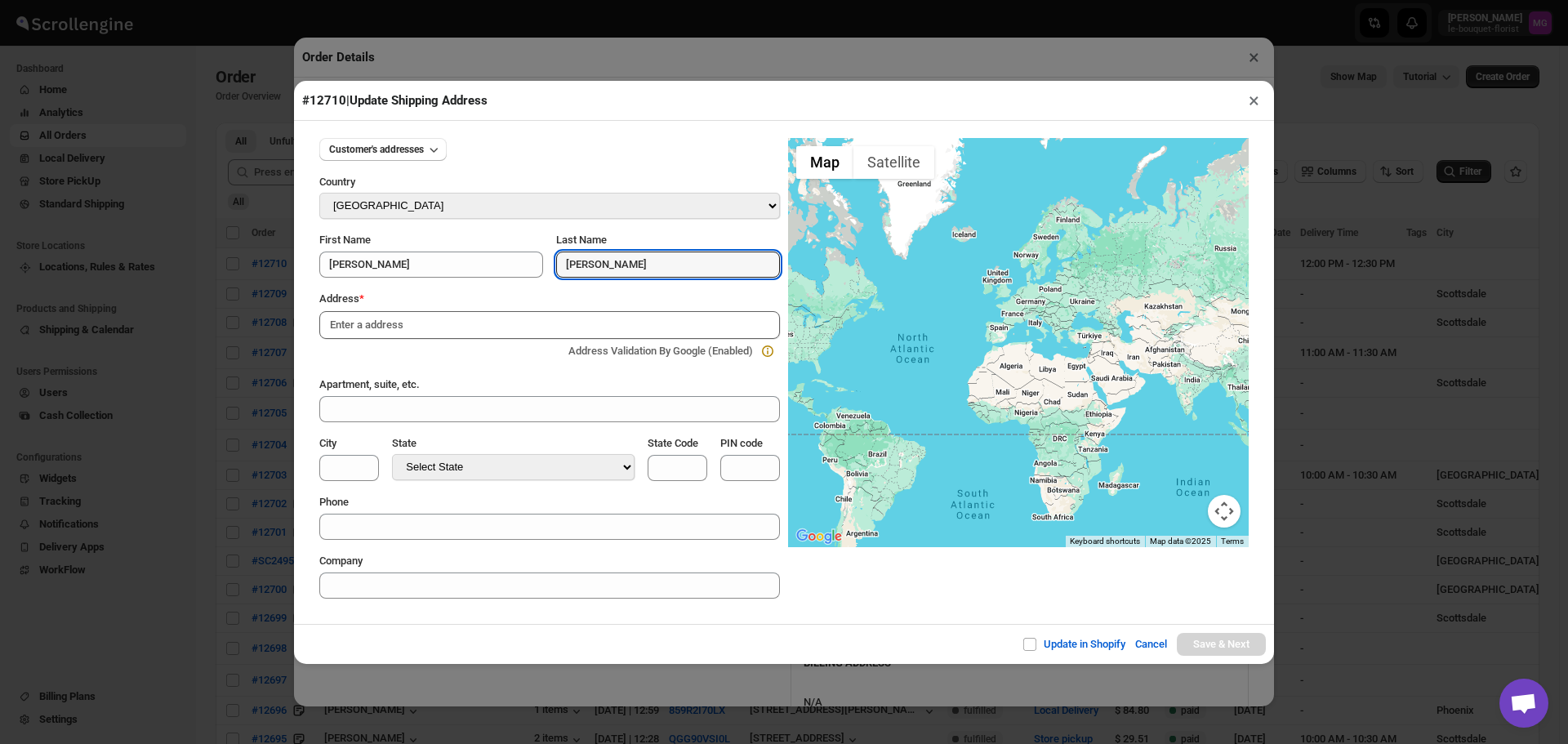
type input "[PERSON_NAME]"
click at [456, 315] on input at bounding box center [550, 325] width 461 height 28
type input "[STREET_ADDRESS]"
type input "[GEOGRAPHIC_DATA]"
select select "[US_STATE]"
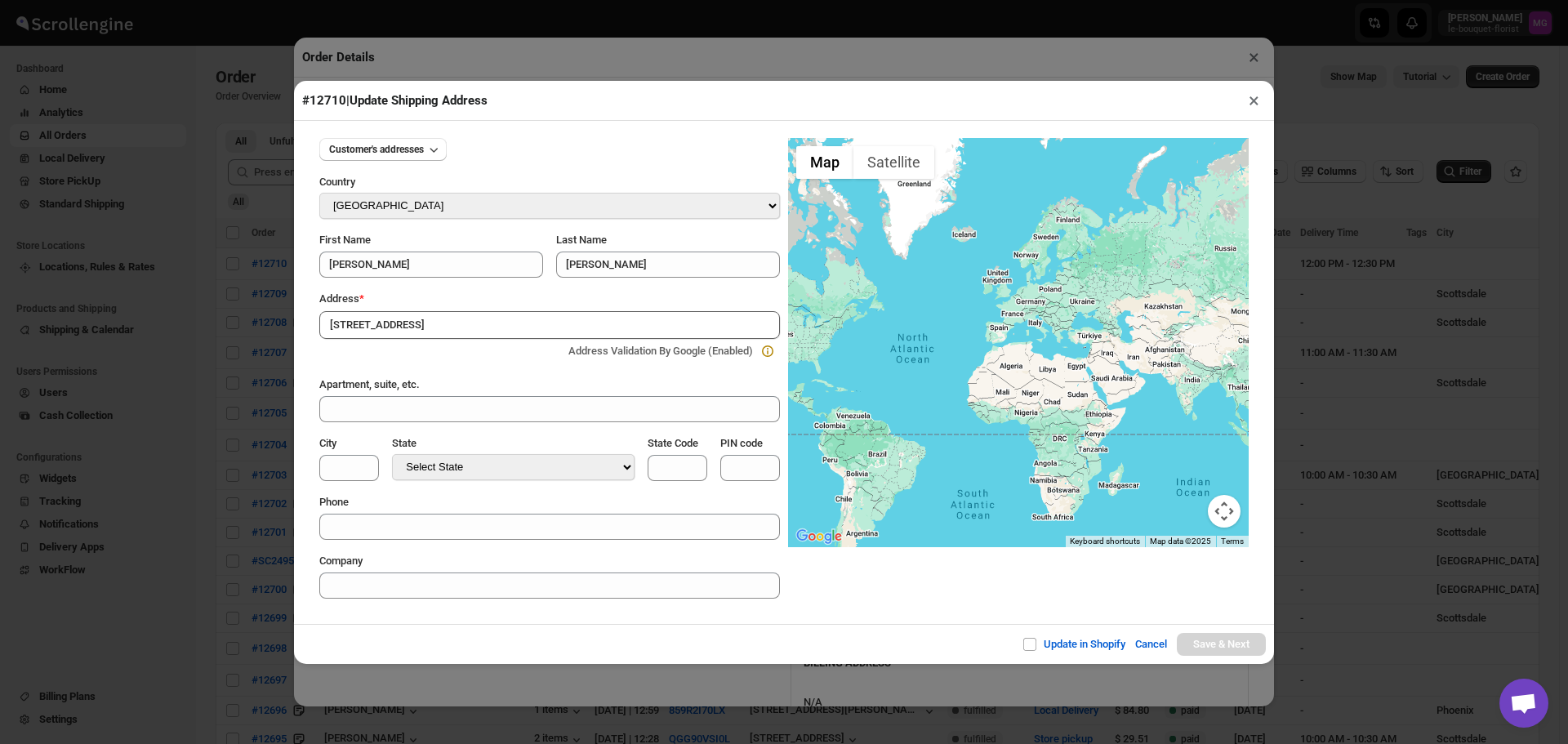
type input "AZ"
type input "85258"
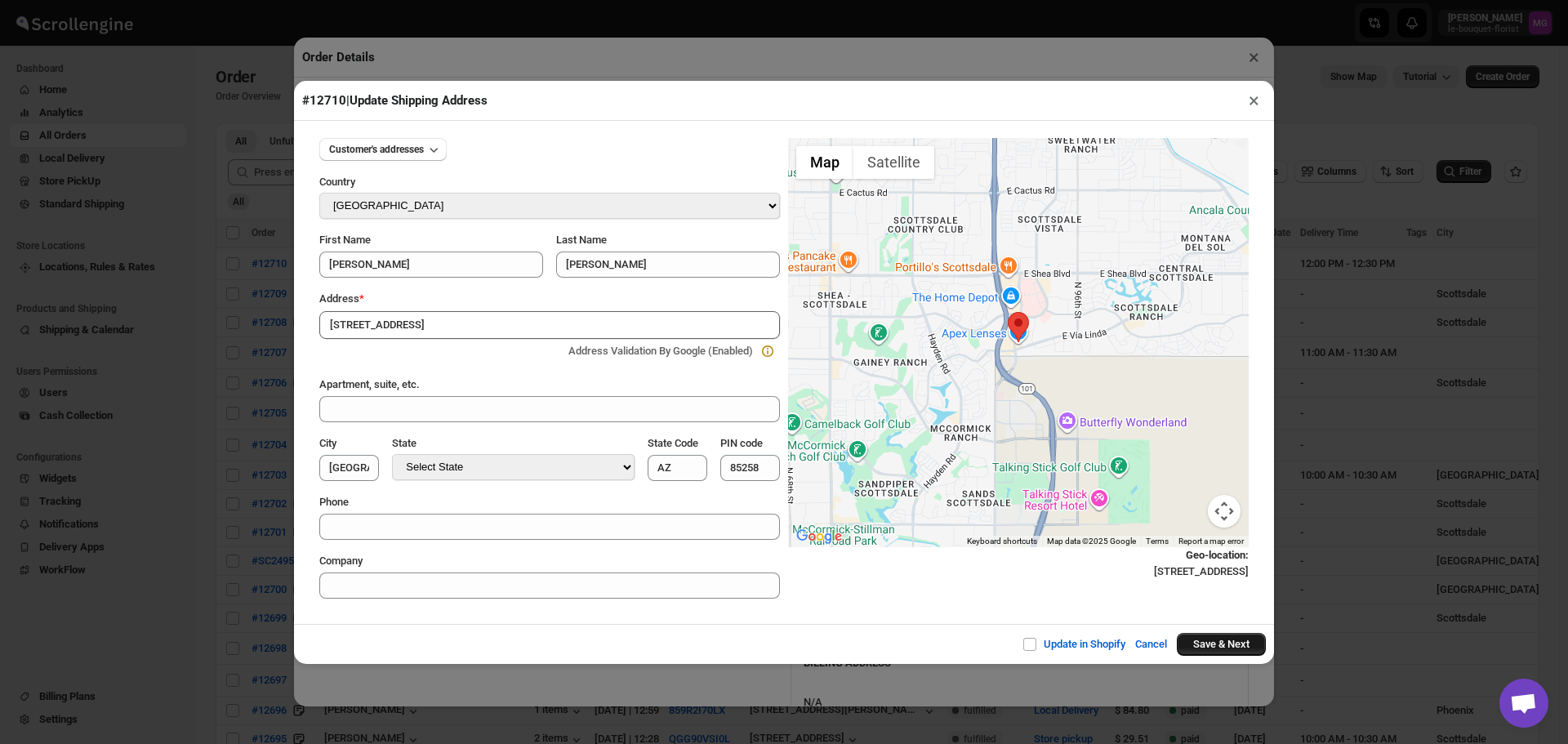
click at [1215, 643] on button "Save & Next" at bounding box center [1221, 645] width 89 height 23
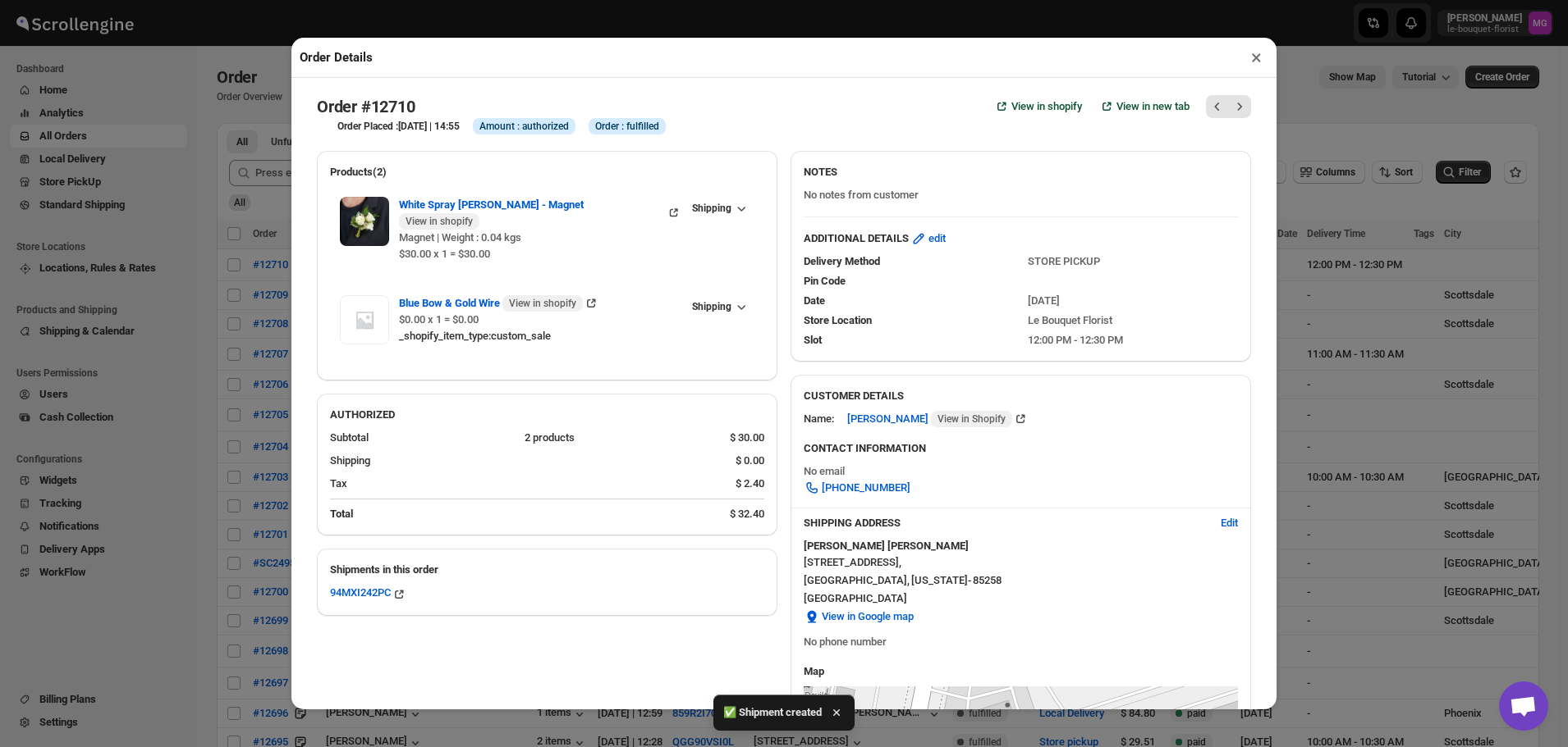
click at [1256, 65] on button "×" at bounding box center [1256, 57] width 24 height 23
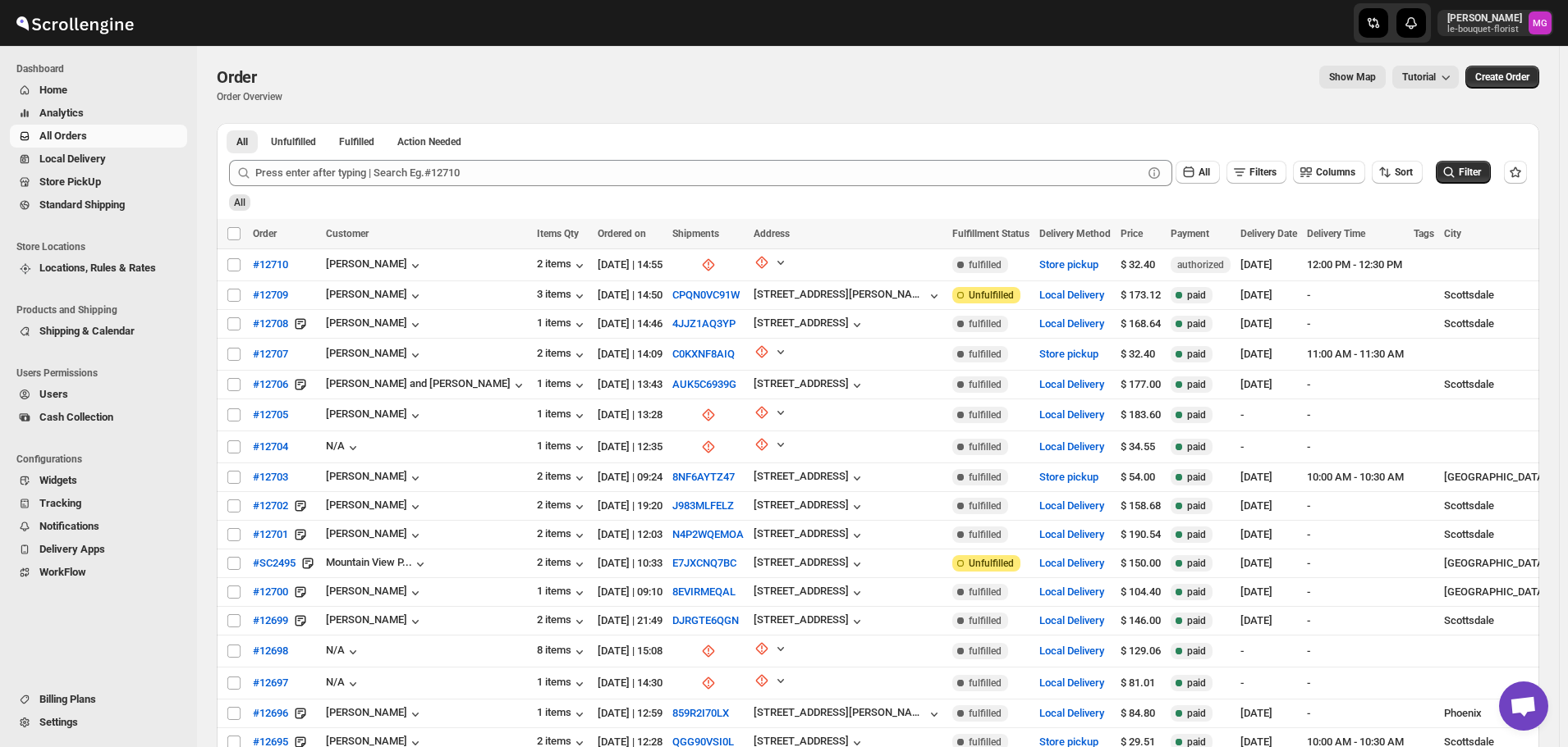
click at [88, 173] on link "Store PickUp" at bounding box center [98, 182] width 177 height 23
